Goal: Task Accomplishment & Management: Manage account settings

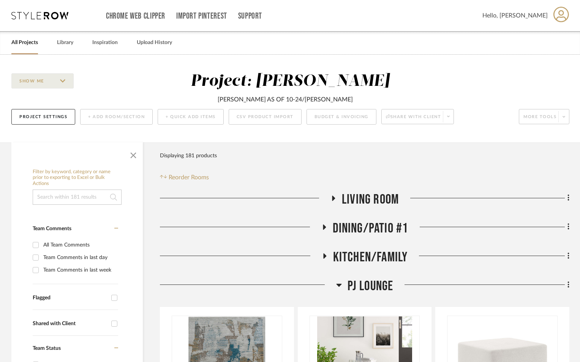
click at [27, 42] on link "All Projects" at bounding box center [24, 43] width 27 height 10
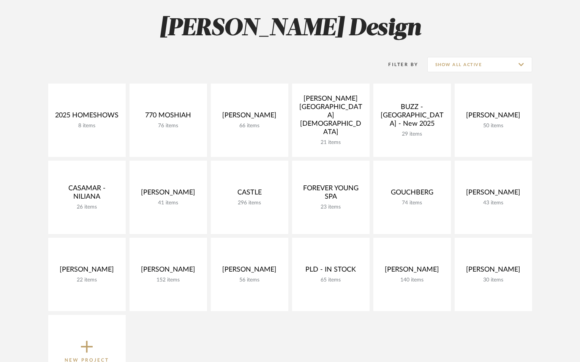
scroll to position [152, 0]
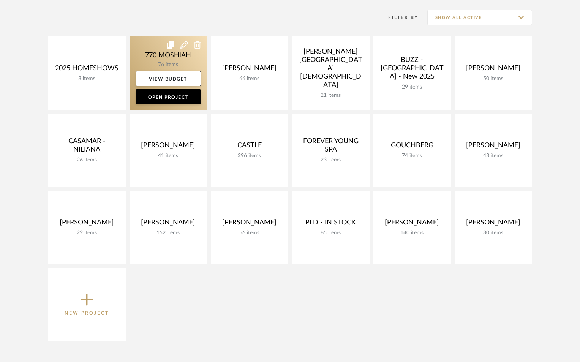
click at [153, 59] on link at bounding box center [169, 72] width 78 height 73
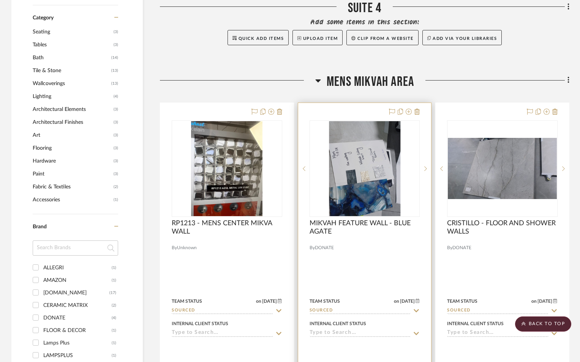
scroll to position [482, 0]
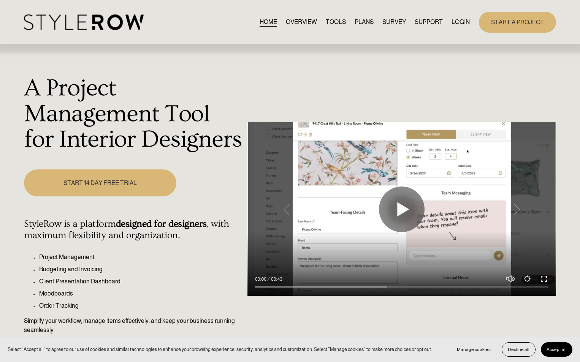
click at [452, 21] on link "LOGIN" at bounding box center [461, 22] width 18 height 10
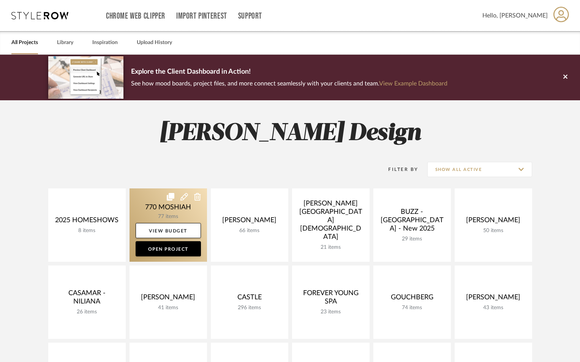
click at [177, 210] on link at bounding box center [169, 225] width 78 height 73
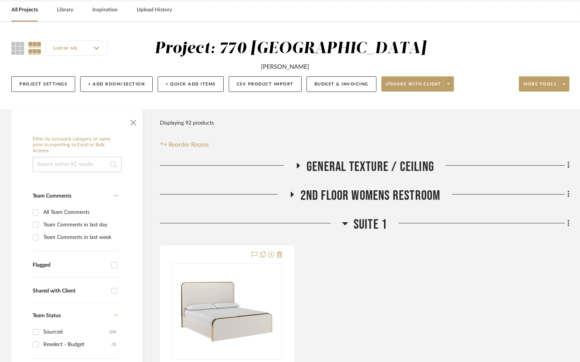
scroll to position [152, 0]
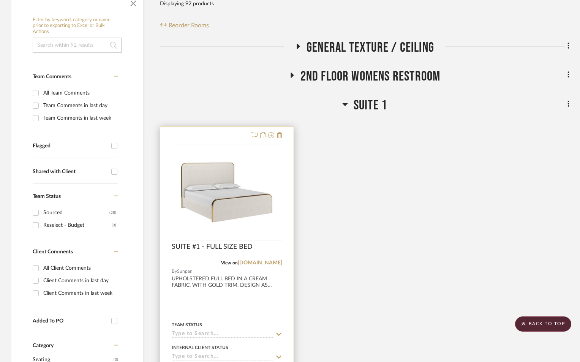
click at [221, 306] on div at bounding box center [226, 293] width 133 height 333
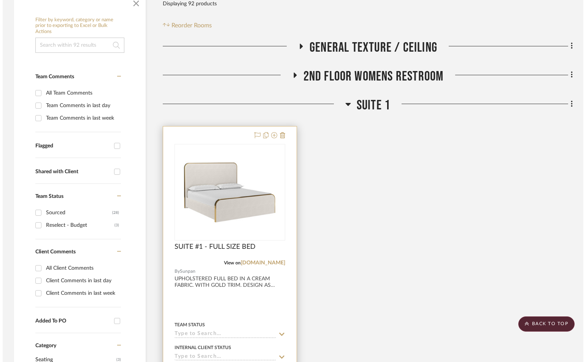
scroll to position [0, 0]
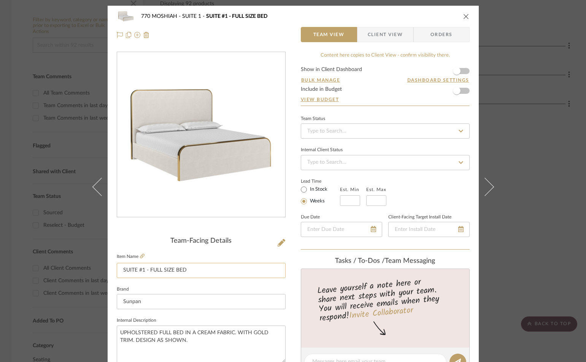
click at [189, 272] on input "SUITE #1 - FULL SIZE BED" at bounding box center [201, 270] width 169 height 15
type input "SUITE #1 - FULL SIZE BEDS X2"
click at [463, 16] on icon "close" at bounding box center [466, 16] width 6 height 6
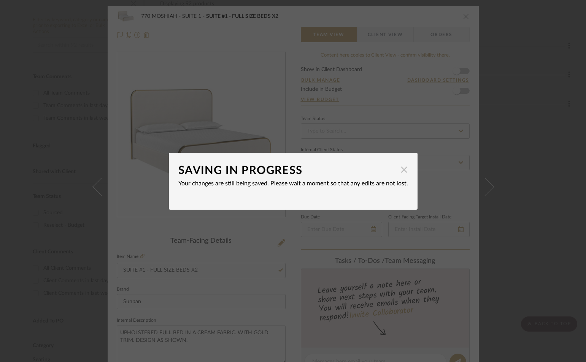
click at [401, 170] on span "button" at bounding box center [403, 169] width 15 height 15
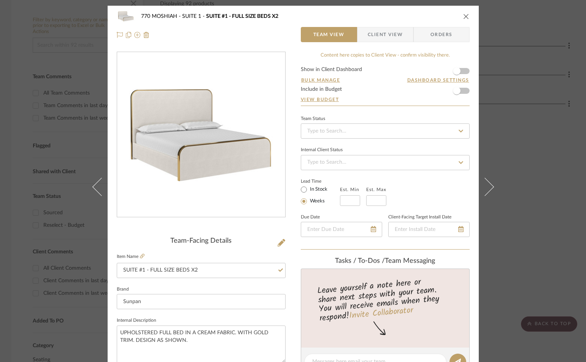
click at [462, 13] on div "770 MOSHIAH SUITE 1 SUITE #1 - FULL SIZE BEDS X2" at bounding box center [293, 16] width 353 height 15
click at [463, 15] on icon "close" at bounding box center [466, 16] width 6 height 6
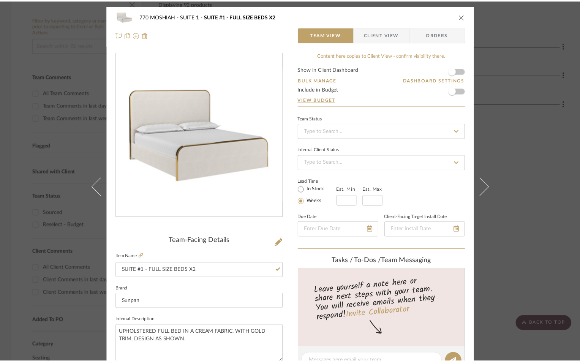
scroll to position [152, 0]
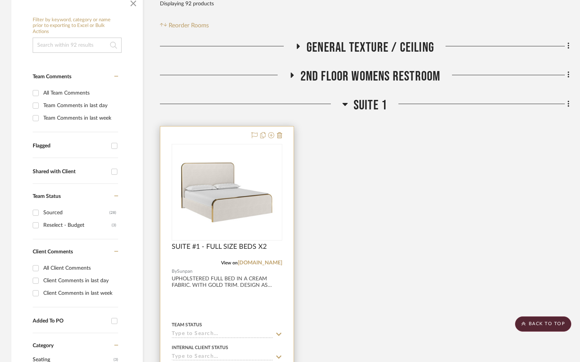
click at [224, 300] on div at bounding box center [226, 293] width 133 height 333
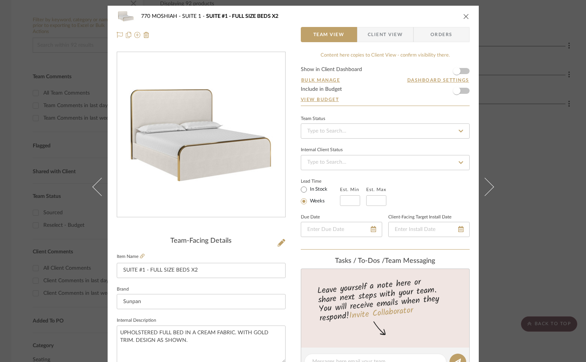
scroll to position [228, 0]
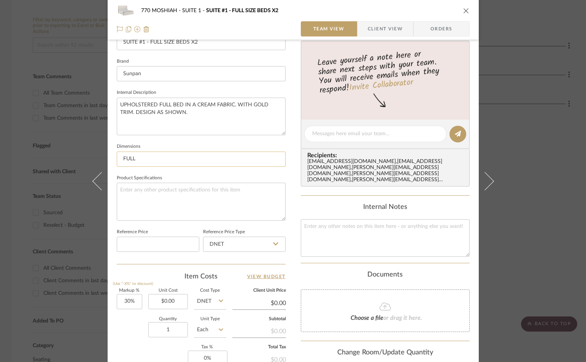
click at [156, 158] on input "FULL" at bounding box center [201, 159] width 169 height 15
type input "FULL 64" X 88" X 55""
click at [366, 236] on textarea at bounding box center [385, 238] width 169 height 38
click at [464, 11] on icon "close" at bounding box center [466, 11] width 6 height 6
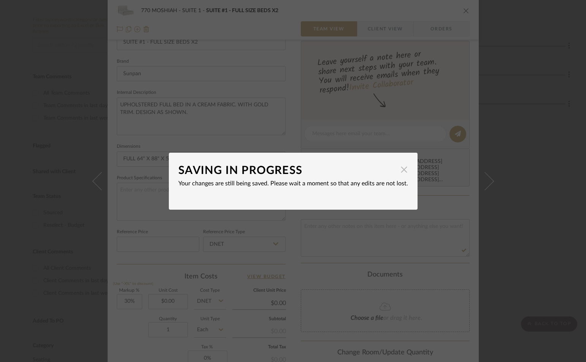
click at [402, 169] on span "button" at bounding box center [403, 169] width 15 height 15
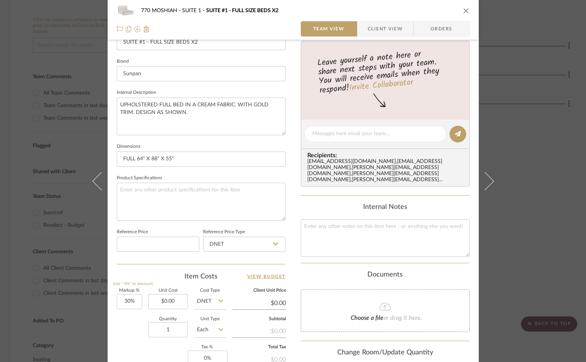
click at [464, 10] on icon "close" at bounding box center [466, 11] width 6 height 6
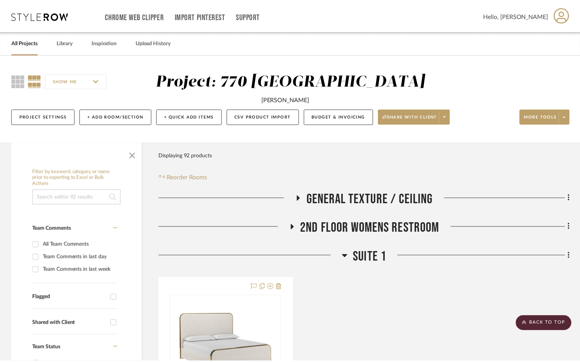
scroll to position [152, 0]
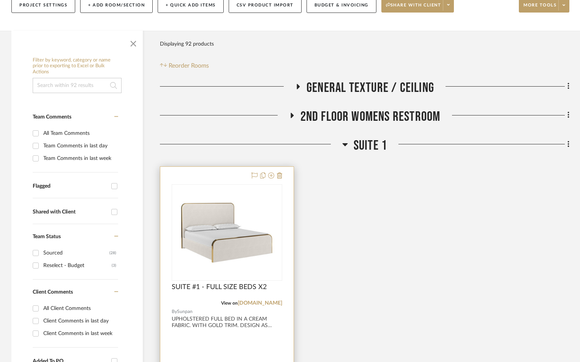
scroll to position [177, 0]
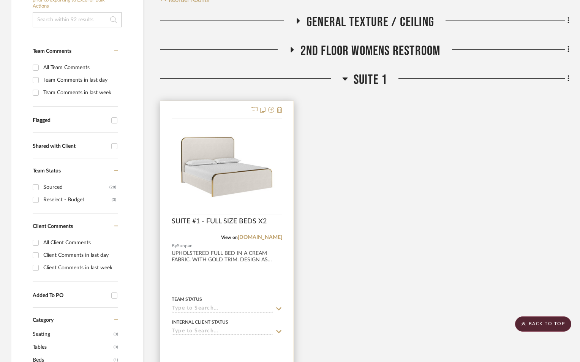
click at [238, 272] on div at bounding box center [226, 267] width 133 height 333
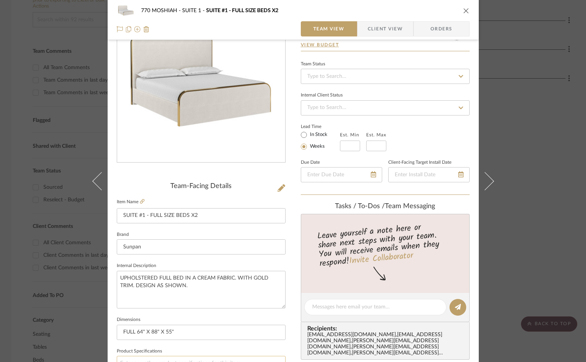
scroll to position [152, 0]
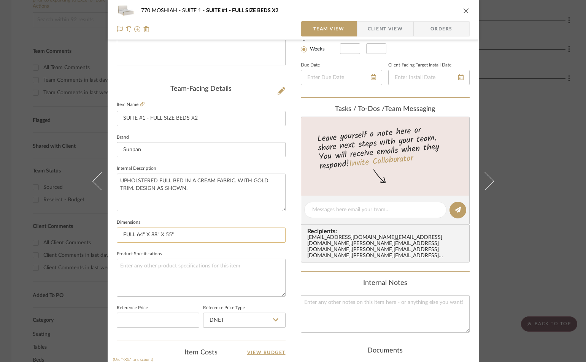
drag, startPoint x: 160, startPoint y: 236, endPoint x: 134, endPoint y: 238, distance: 25.5
click at [134, 238] on input "FULL 64" X 88" X 55"" at bounding box center [201, 235] width 169 height 15
type input "FULL 60.5" X 81.5" X 59.5""
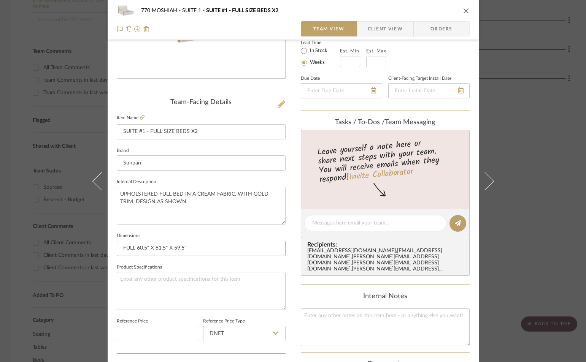
scroll to position [127, 0]
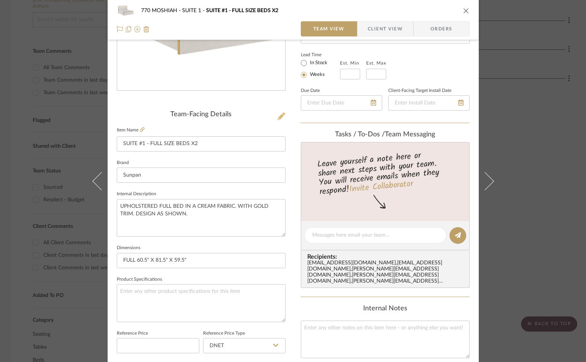
click at [279, 117] on icon at bounding box center [281, 116] width 8 height 8
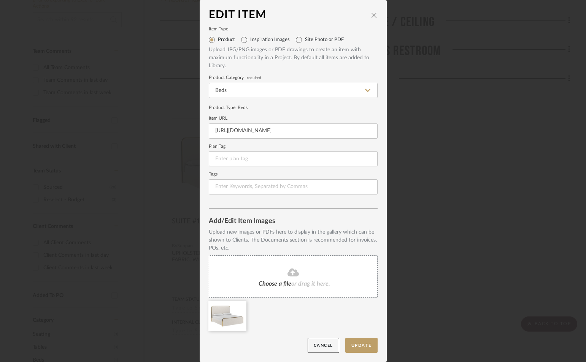
click at [279, 274] on fa-icon at bounding box center [292, 273] width 69 height 10
click at [238, 307] on icon at bounding box center [240, 306] width 5 height 6
click at [354, 349] on button "Update" at bounding box center [361, 346] width 32 height 16
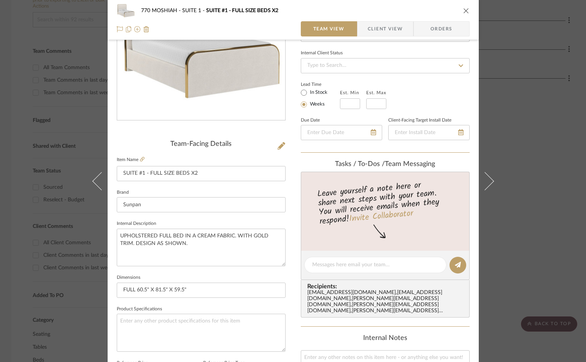
scroll to position [101, 0]
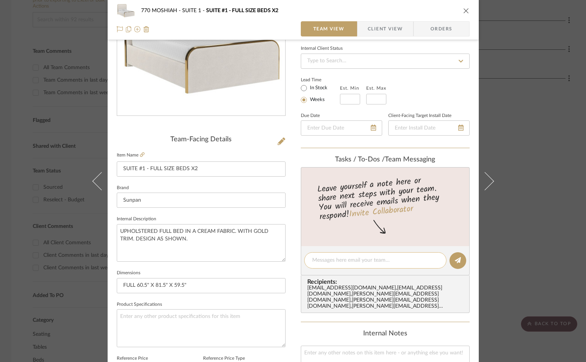
click at [356, 265] on div at bounding box center [375, 260] width 142 height 16
click at [355, 259] on textarea at bounding box center [375, 261] width 126 height 8
paste textarea "[URL][DOMAIN_NAME]"
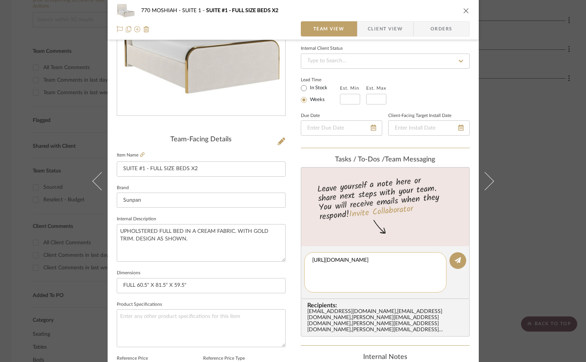
scroll to position [0, 0]
type textarea "https://englishelm.com/products/sunpan-tometi-bed?variant=44780003459239&srslti…"
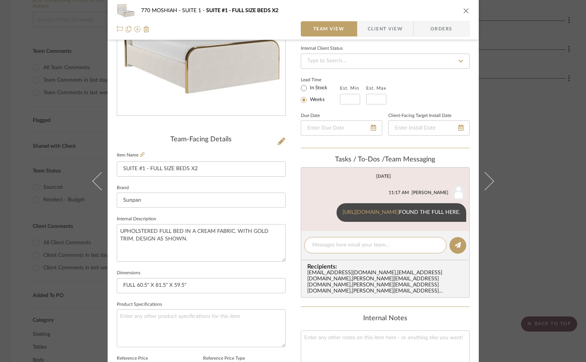
click at [464, 11] on icon "close" at bounding box center [466, 11] width 6 height 6
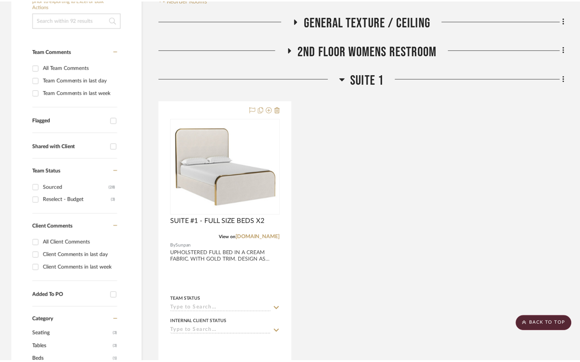
scroll to position [177, 0]
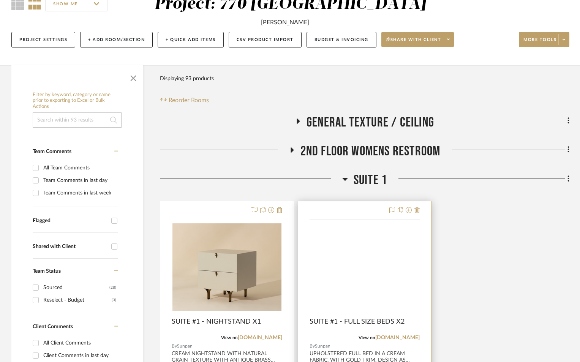
scroll to position [152, 0]
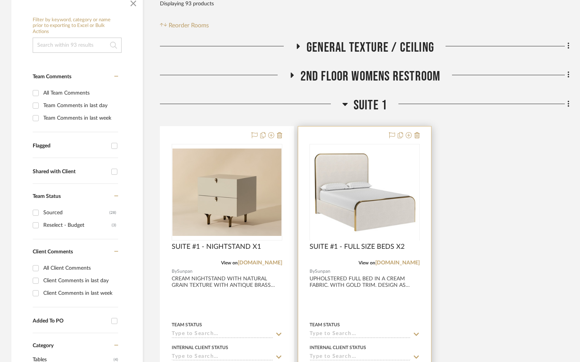
click at [379, 296] on div at bounding box center [364, 293] width 133 height 333
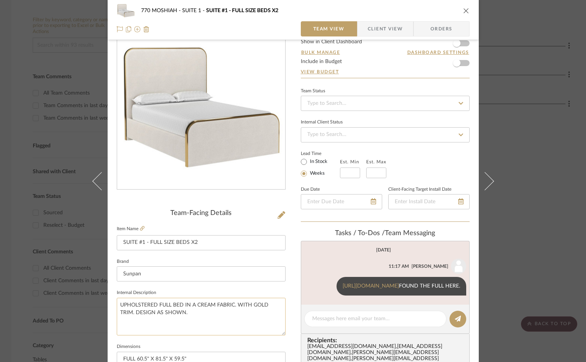
scroll to position [127, 0]
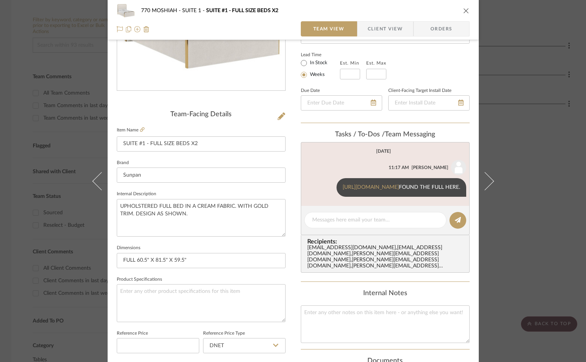
click at [464, 10] on icon "close" at bounding box center [466, 11] width 6 height 6
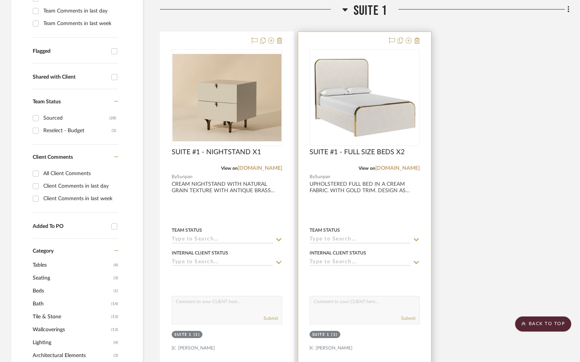
scroll to position [152, 0]
